Goal: Information Seeking & Learning: Learn about a topic

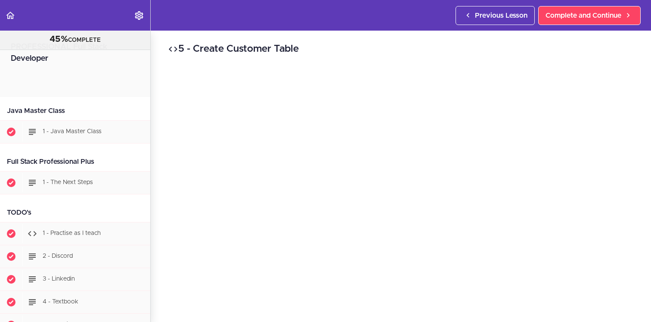
scroll to position [3166, 0]
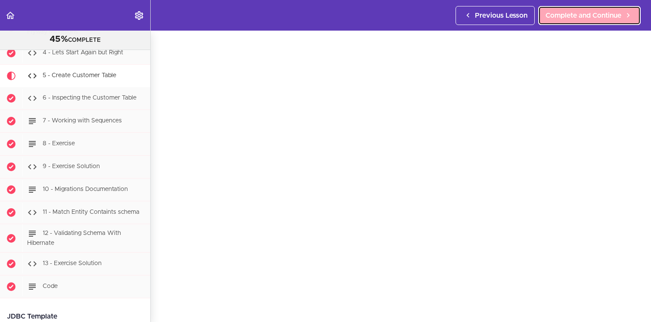
click at [589, 14] on span "Complete and Continue" at bounding box center [584, 15] width 76 height 10
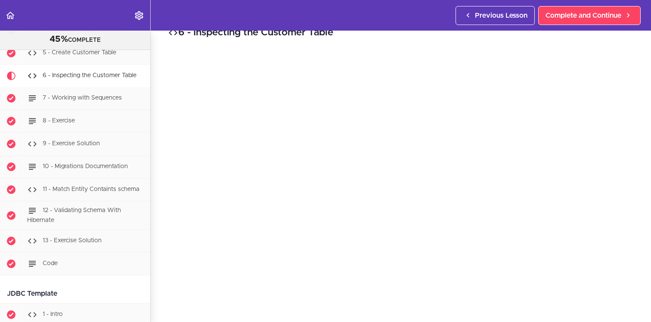
scroll to position [14, 0]
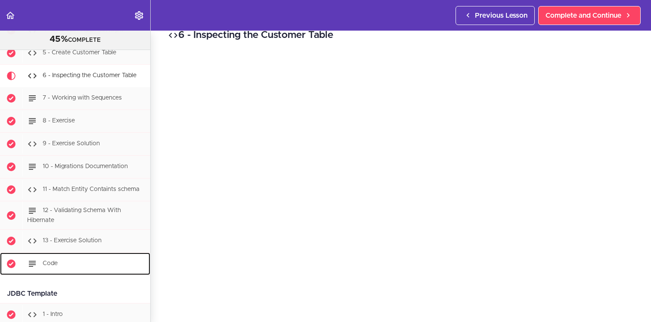
click at [67, 266] on div "Code" at bounding box center [86, 263] width 128 height 19
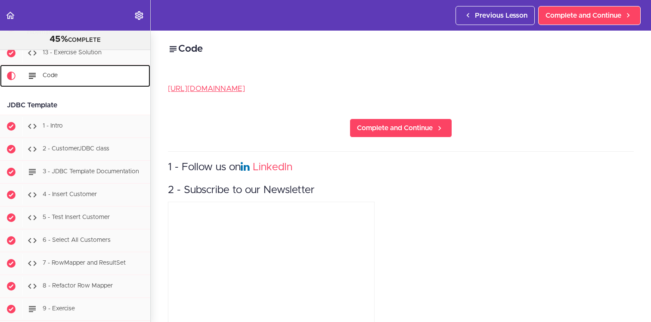
scroll to position [3378, 0]
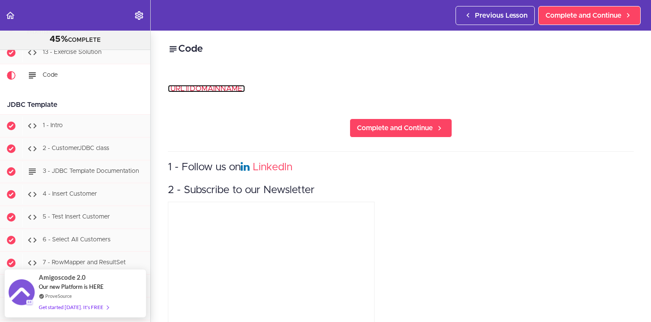
click at [245, 90] on link "[URL][DOMAIN_NAME]" at bounding box center [206, 88] width 77 height 7
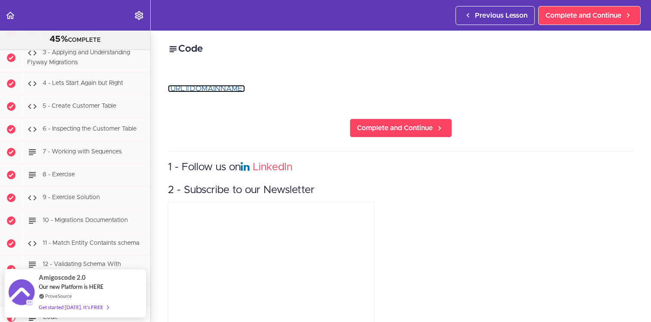
scroll to position [3124, 0]
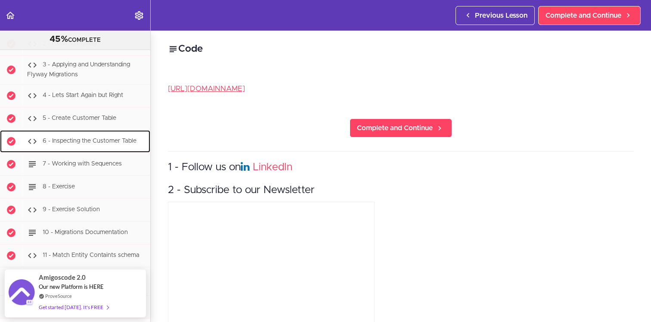
click at [112, 138] on span "6 - Inspecting the Customer Table" at bounding box center [90, 141] width 94 height 6
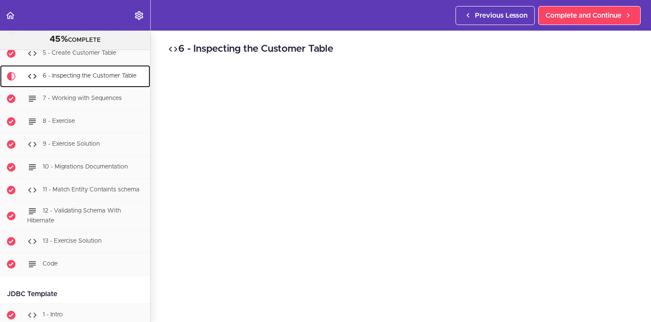
scroll to position [3189, 0]
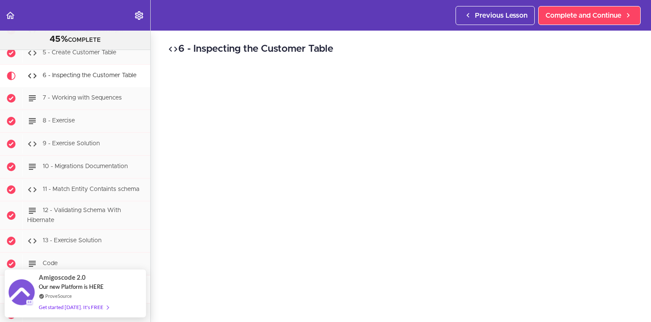
click at [161, 215] on div "6 - Inspecting the Customer Table Complete and Continue 1 - Follow us on Linked…" at bounding box center [401, 176] width 501 height 291
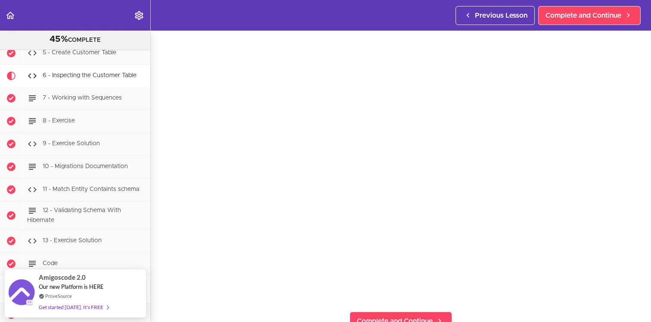
click at [159, 235] on div "6 - Inspecting the Customer Table Complete and Continue 1 - Follow us on Linked…" at bounding box center [401, 142] width 501 height 291
click at [328, 306] on section "PROFESSIONAL Full Stack Developer 45% COMPLETE Java Master Class 1 - Java Maste…" at bounding box center [325, 176] width 651 height 291
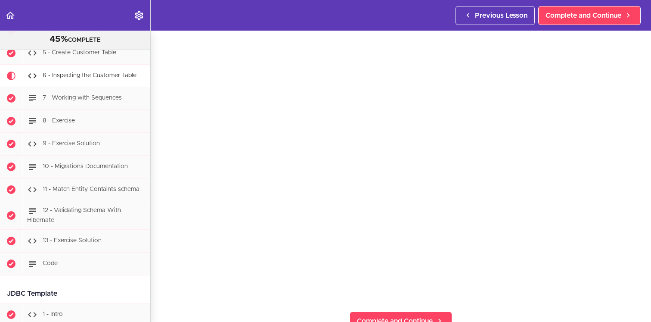
click at [165, 221] on div "6 - Inspecting the Customer Table Complete and Continue 1 - Follow us on Linked…" at bounding box center [401, 142] width 501 height 291
click at [578, 21] on link "Complete and Continue" at bounding box center [590, 15] width 103 height 19
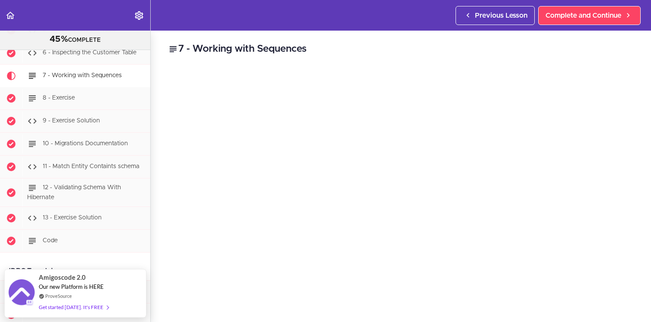
scroll to position [26, 0]
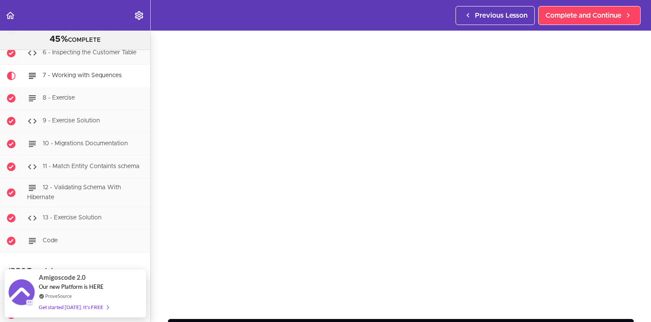
click at [639, 189] on div "7 - Working with Sequences text Complete and Continue 1 - Follow us on LinkedIn…" at bounding box center [401, 150] width 501 height 291
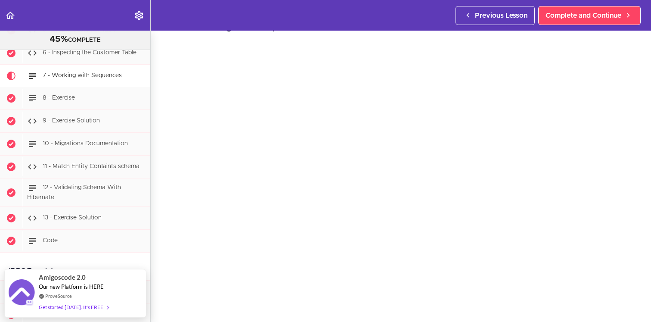
scroll to position [22, 0]
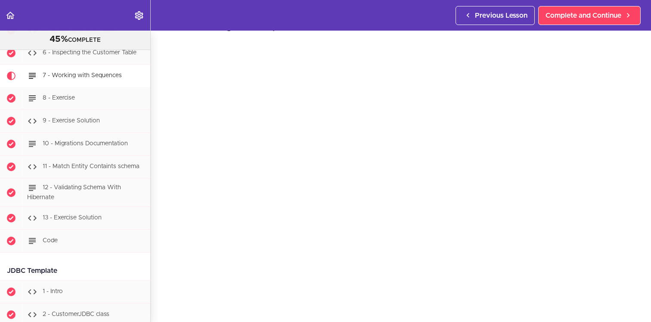
click at [160, 259] on div "7 - Working with Sequences text Complete and Continue 1 - Follow us on LinkedIn…" at bounding box center [401, 153] width 501 height 291
click at [160, 287] on div "7 - Working with Sequences text Complete and Continue 1 - Follow us on LinkedIn…" at bounding box center [401, 153] width 501 height 291
click at [161, 283] on div "7 - Working with Sequences text Complete and Continue 1 - Follow us on LinkedIn…" at bounding box center [401, 153] width 501 height 291
click at [161, 203] on div "7 - Working with Sequences text Complete and Continue 1 - Follow us on LinkedIn…" at bounding box center [401, 153] width 501 height 291
click at [589, 21] on link "Complete and Continue" at bounding box center [590, 15] width 103 height 19
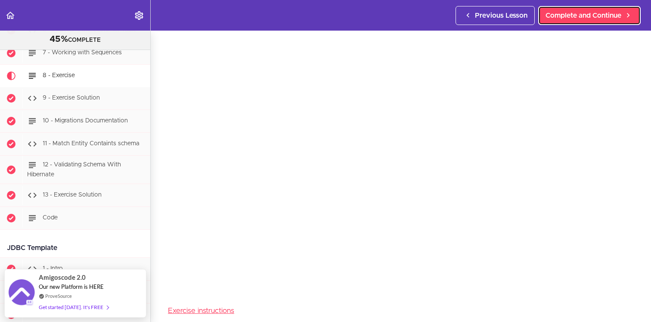
scroll to position [36, 0]
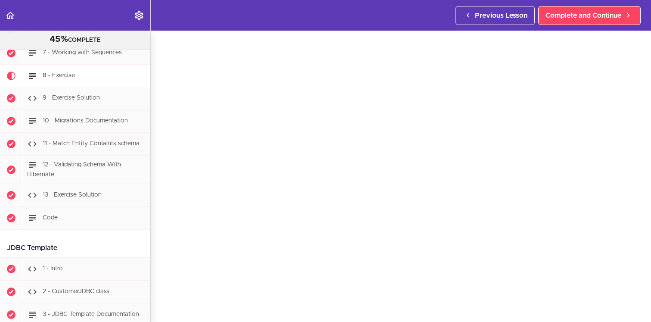
click at [160, 283] on div "8 - Exercise Exercise instructions Complete and Continue 1 - Follow us on Linke…" at bounding box center [401, 139] width 501 height 291
click at [201, 283] on link "Exercise instructions" at bounding box center [201, 282] width 66 height 7
click at [161, 159] on div "8 - Exercise Exercise instructions Complete and Continue 1 - Follow us on Linke…" at bounding box center [401, 94] width 501 height 291
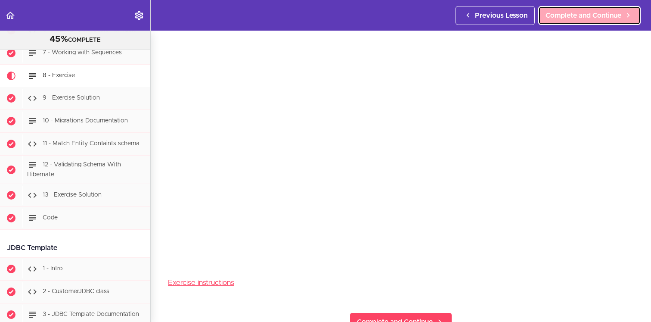
click at [602, 15] on span "Complete and Continue" at bounding box center [584, 15] width 76 height 10
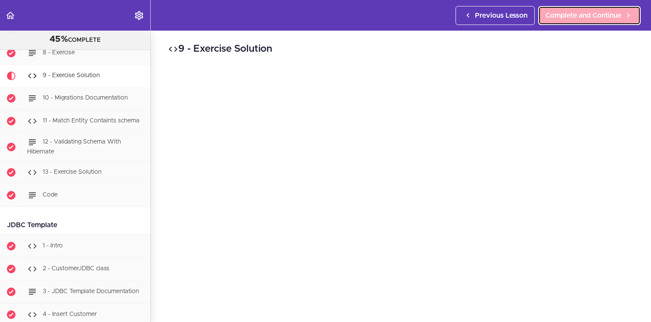
scroll to position [3258, 0]
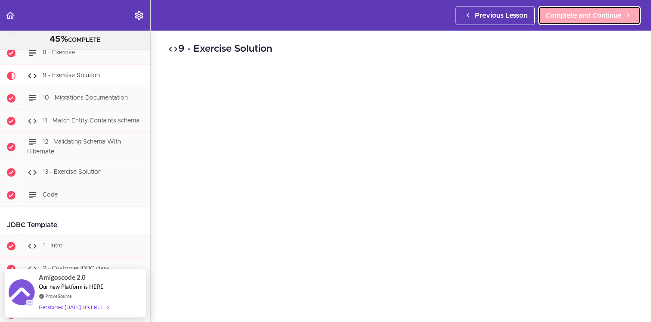
click at [602, 15] on span "Complete and Continue" at bounding box center [584, 15] width 76 height 10
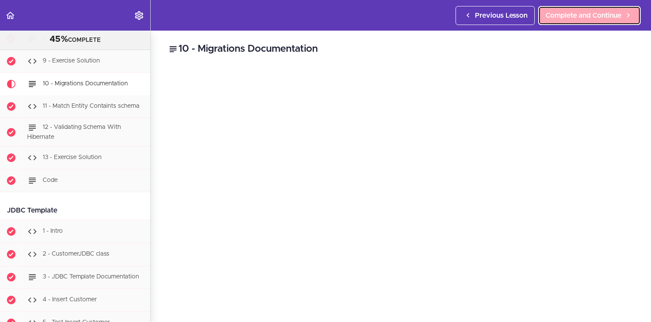
scroll to position [3280, 0]
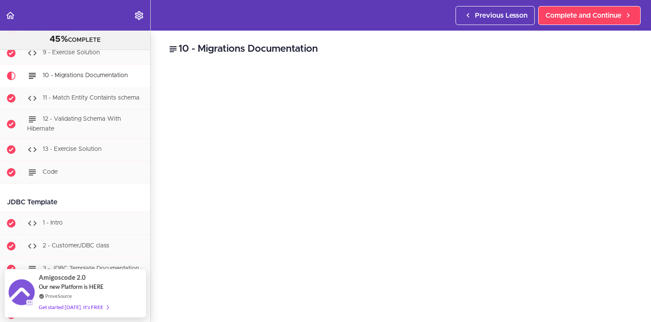
click at [638, 62] on div "10 - Migrations Documentation Flyway documentation Complete and Continue 1 - Fo…" at bounding box center [401, 176] width 501 height 291
click at [642, 197] on div "10 - Migrations Documentation Flyway documentation Complete and Continue 1 - Fo…" at bounding box center [401, 153] width 501 height 291
